Goal: Information Seeking & Learning: Learn about a topic

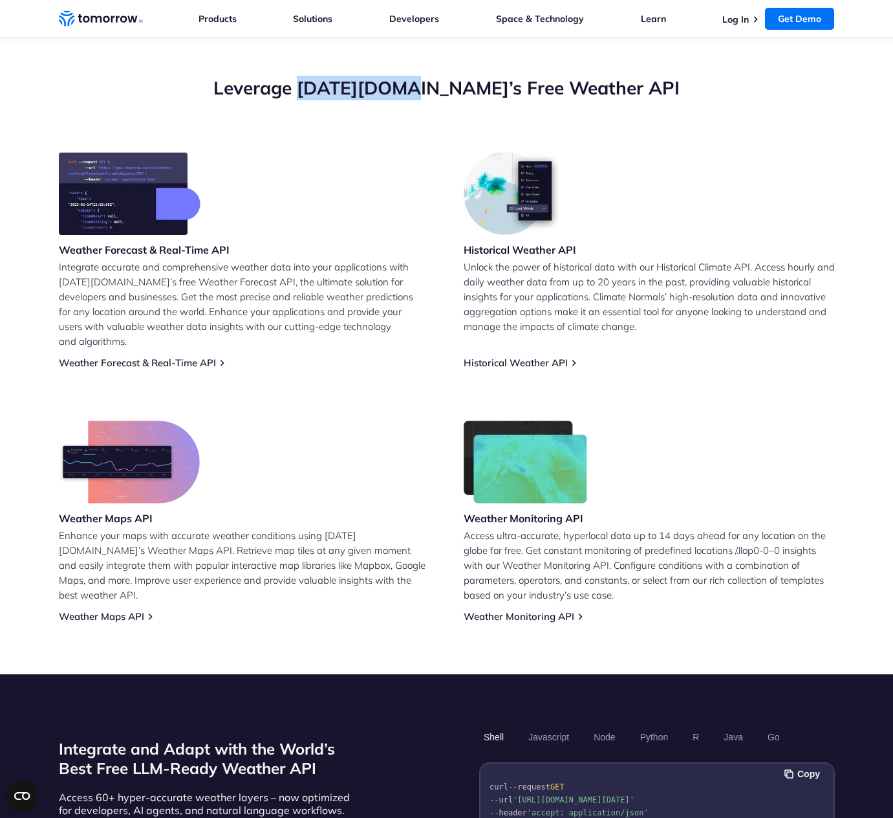
drag, startPoint x: 353, startPoint y: 84, endPoint x: 457, endPoint y: 85, distance: 104.1
click at [457, 85] on h2 "Leverage Tomorrow.io’s Free Weather API" at bounding box center [447, 88] width 776 height 25
copy h2 "Tomorrow.io"
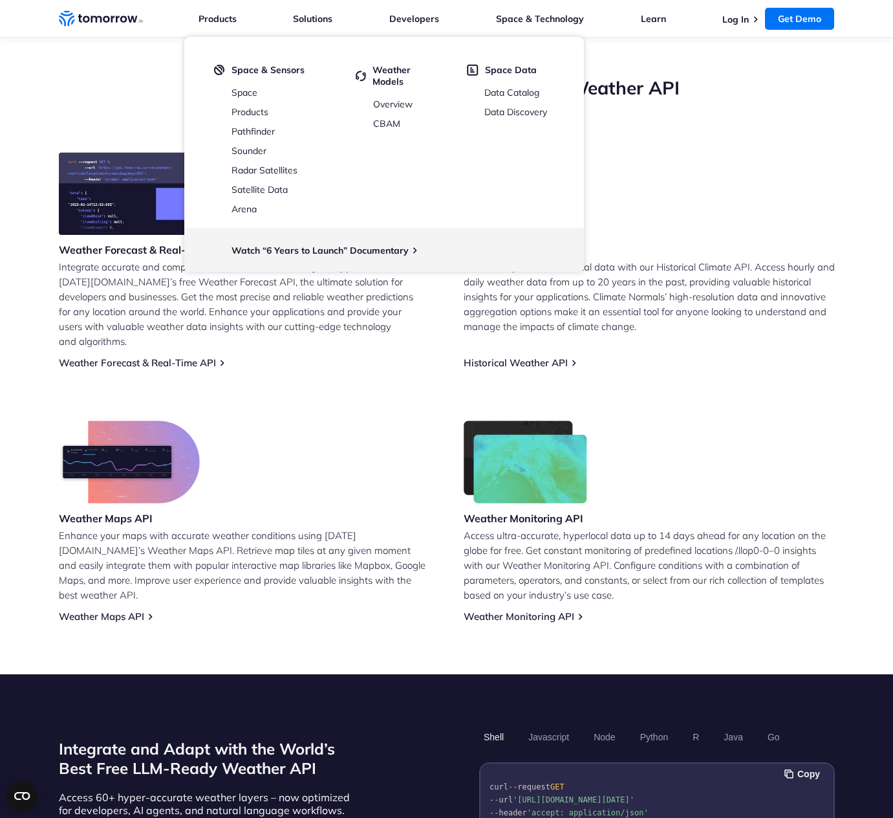
click at [363, 461] on div "Weather Maps API Enhance your maps with accurate weather conditions using Tomor…" at bounding box center [244, 521] width 371 height 202
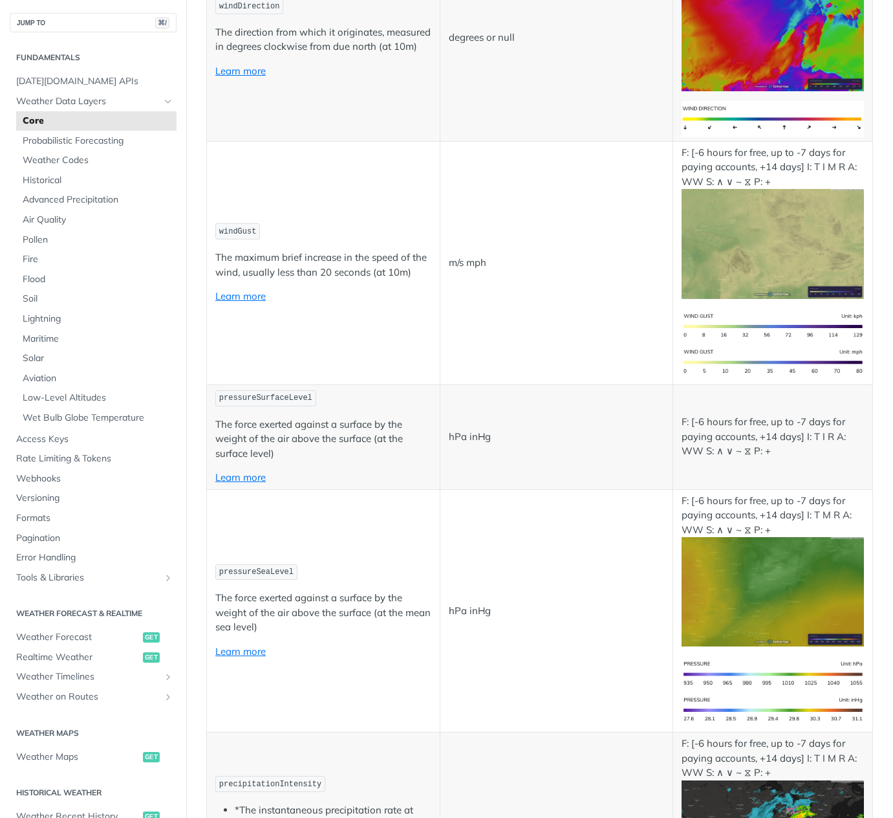
scroll to position [1521, 0]
